Goal: Task Accomplishment & Management: Use online tool/utility

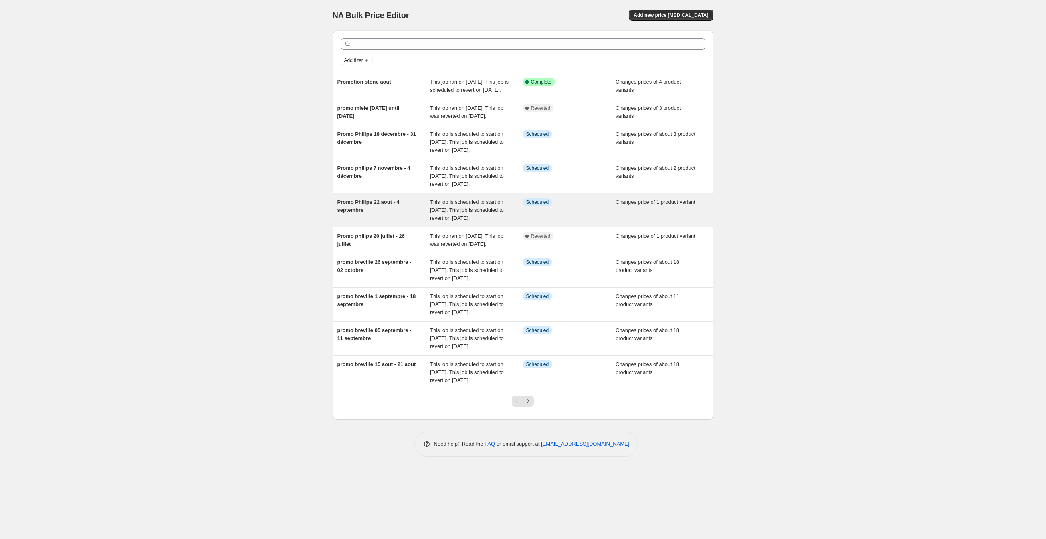
scroll to position [91, 0]
click at [373, 220] on div "Promo Philips 22 aout - 4 septembre" at bounding box center [383, 210] width 93 height 24
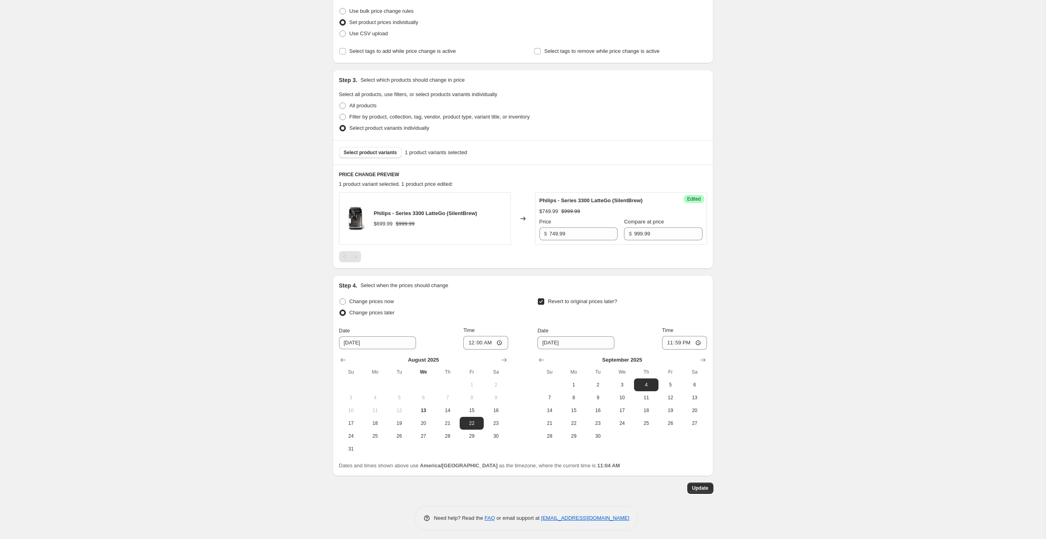
scroll to position [151, 0]
click at [350, 262] on div "Pagination" at bounding box center [355, 255] width 11 height 11
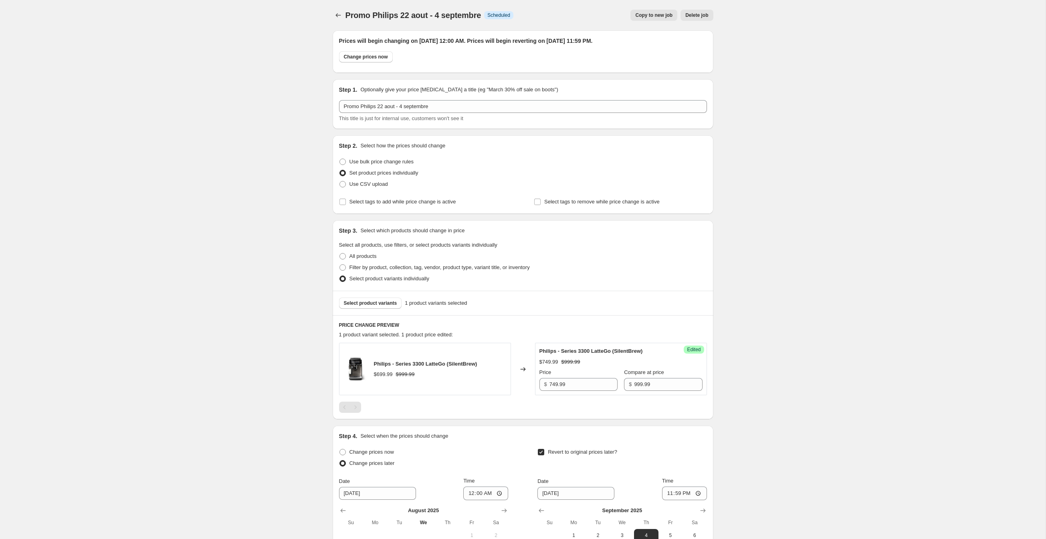
scroll to position [0, 0]
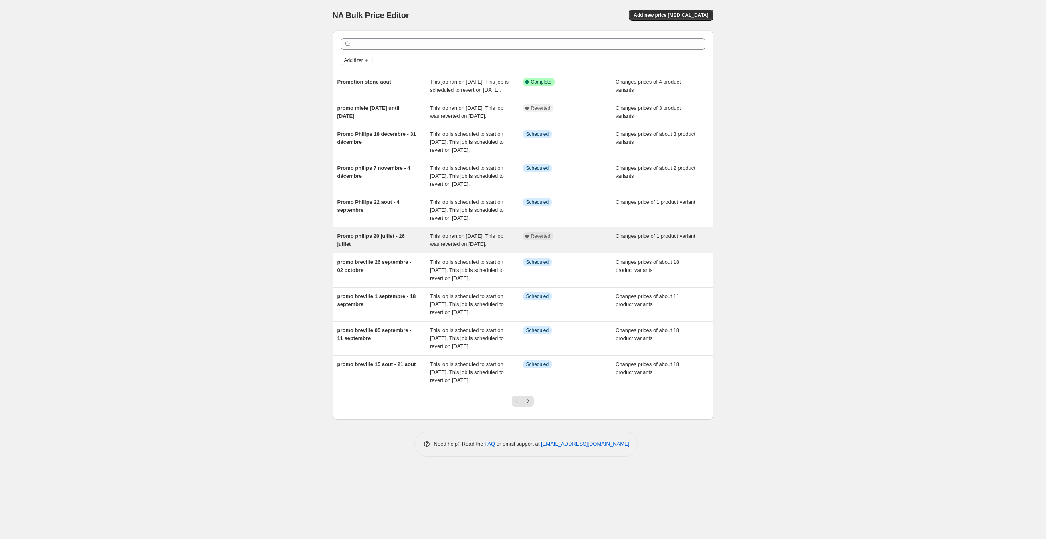
scroll to position [120, 0]
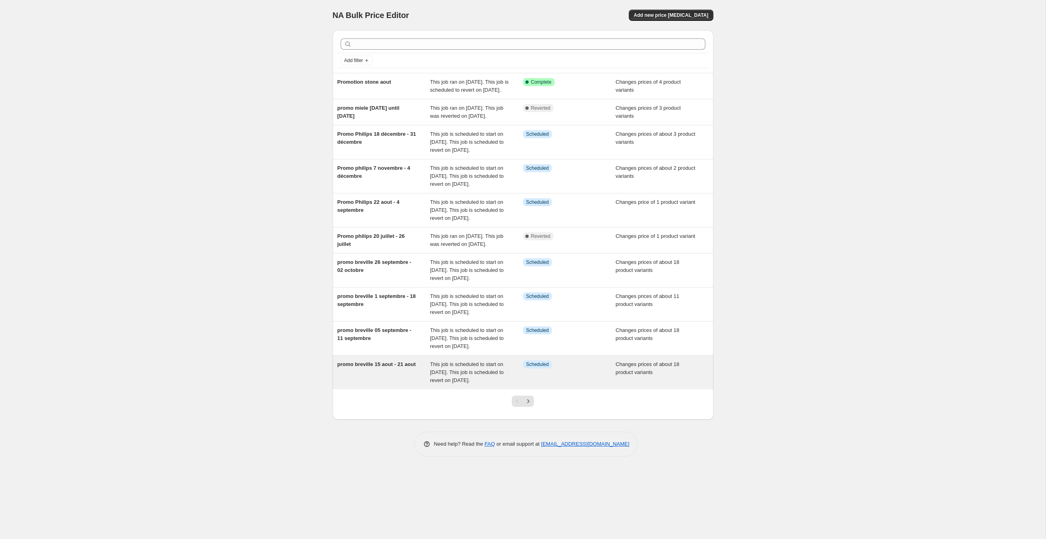
click at [393, 385] on div "promo breville 15 aout - 21 aout" at bounding box center [383, 373] width 93 height 24
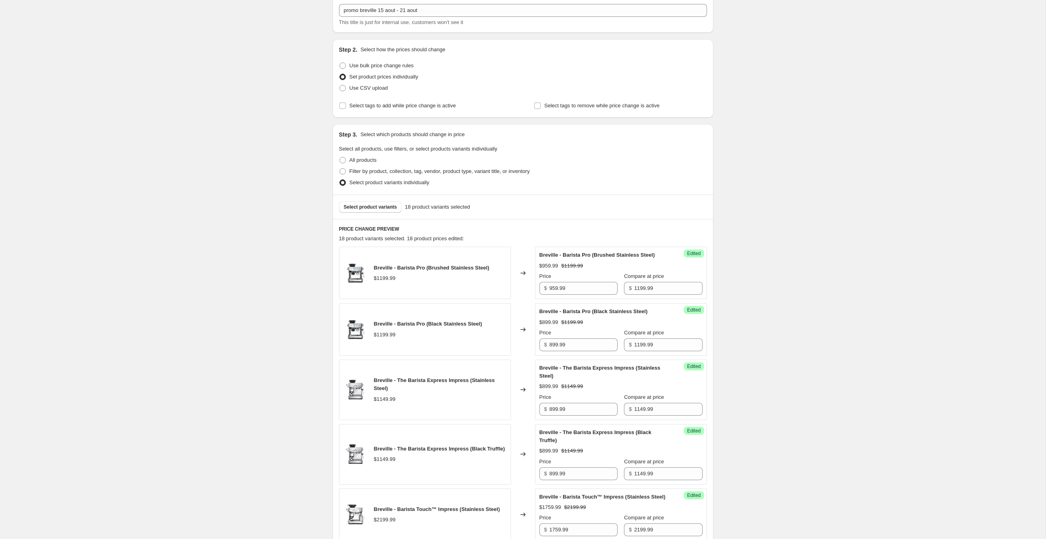
scroll to position [115, 0]
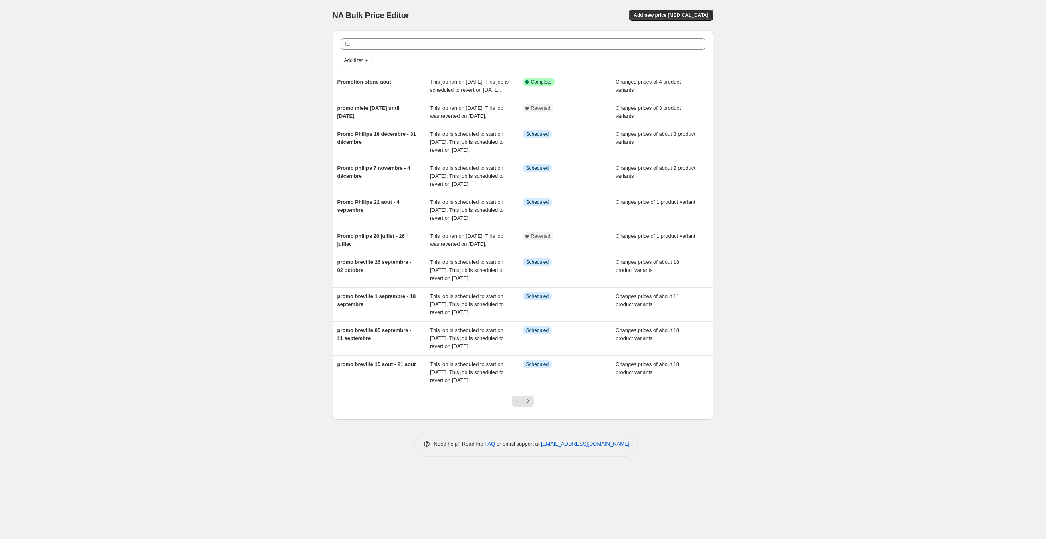
scroll to position [154, 0]
click at [530, 405] on icon "Next" at bounding box center [528, 401] width 8 height 8
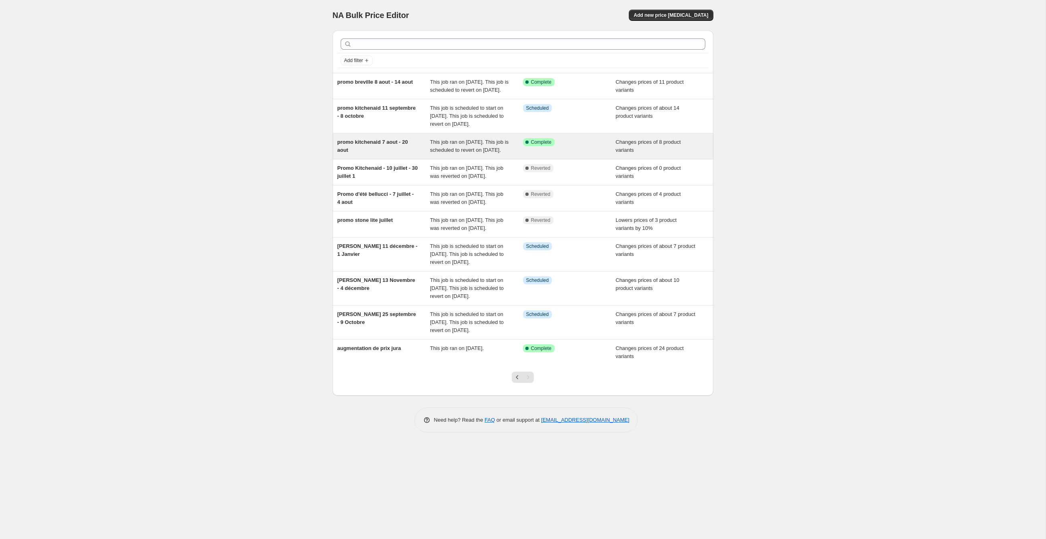
click at [393, 154] on div "promo kitchenaid 7 aout - 20 aout" at bounding box center [383, 146] width 93 height 16
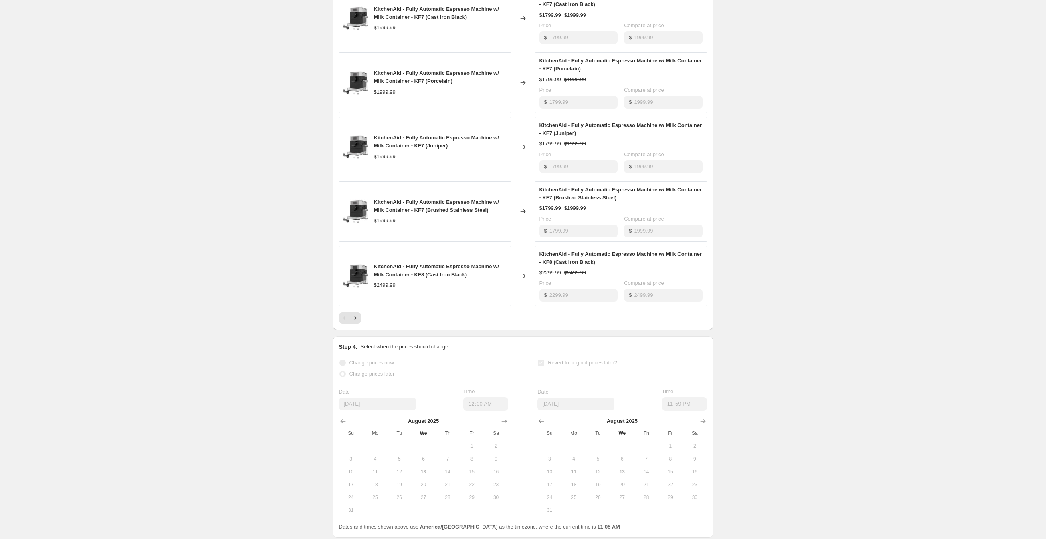
scroll to position [383, 0]
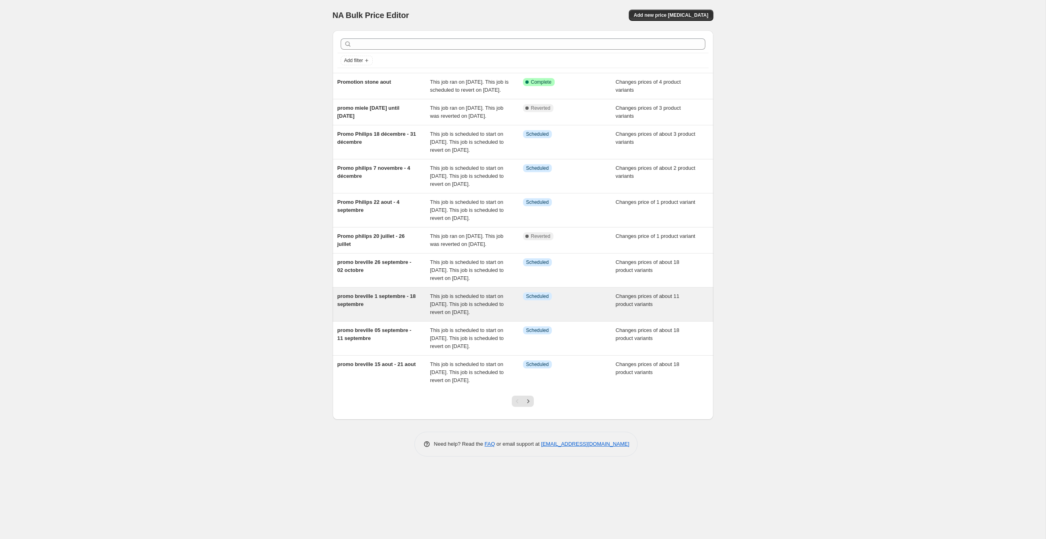
scroll to position [154, 0]
